Goal: Information Seeking & Learning: Learn about a topic

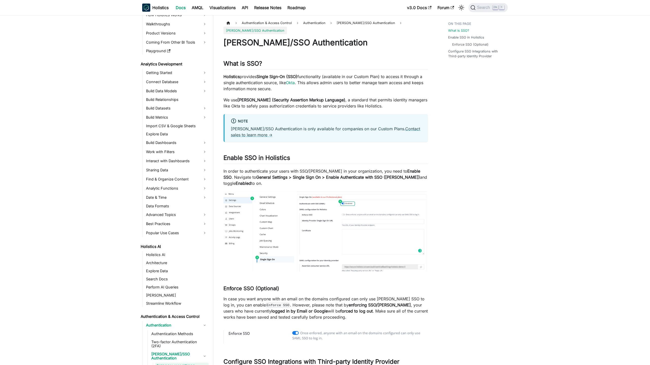
scroll to position [106, 0]
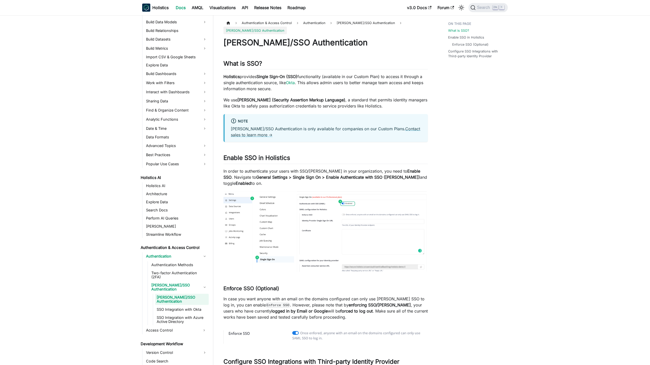
scroll to position [106, 0]
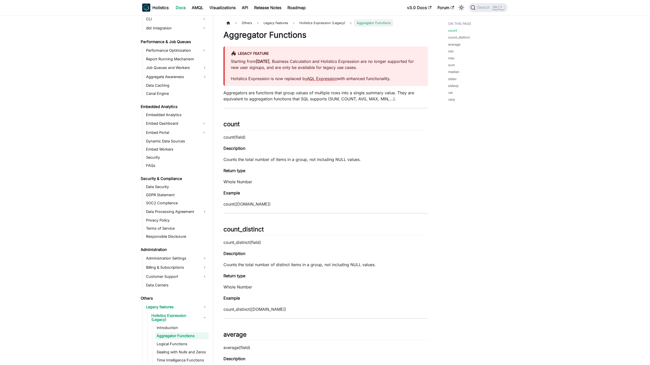
scroll to position [436, 0]
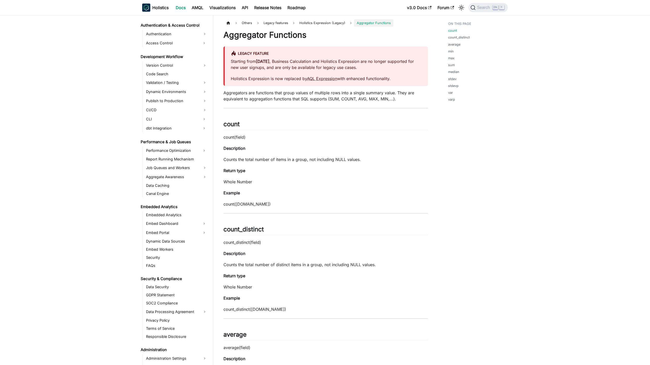
scroll to position [436, 0]
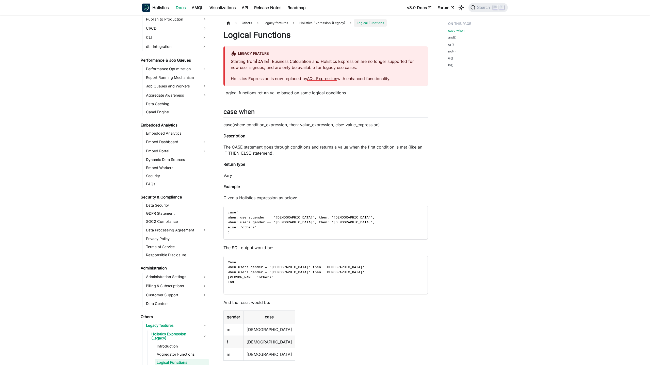
scroll to position [436, 0]
